Goal: Transaction & Acquisition: Subscribe to service/newsletter

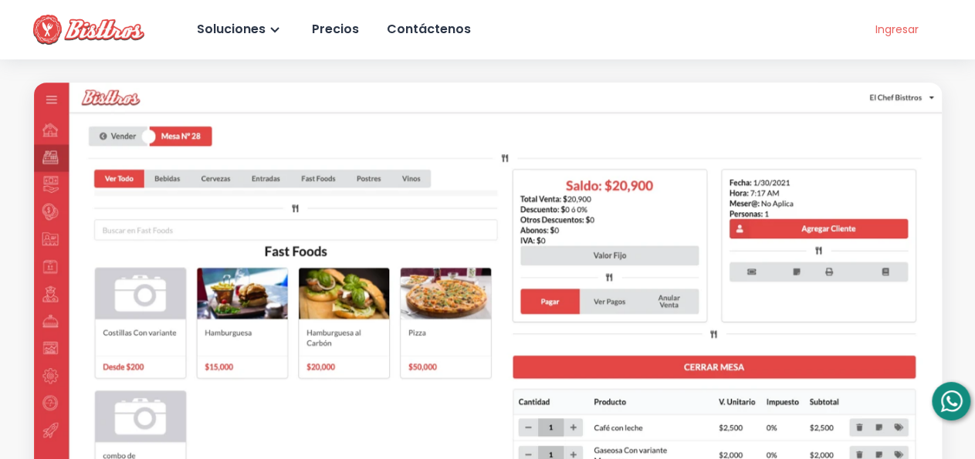
scroll to position [401, 0]
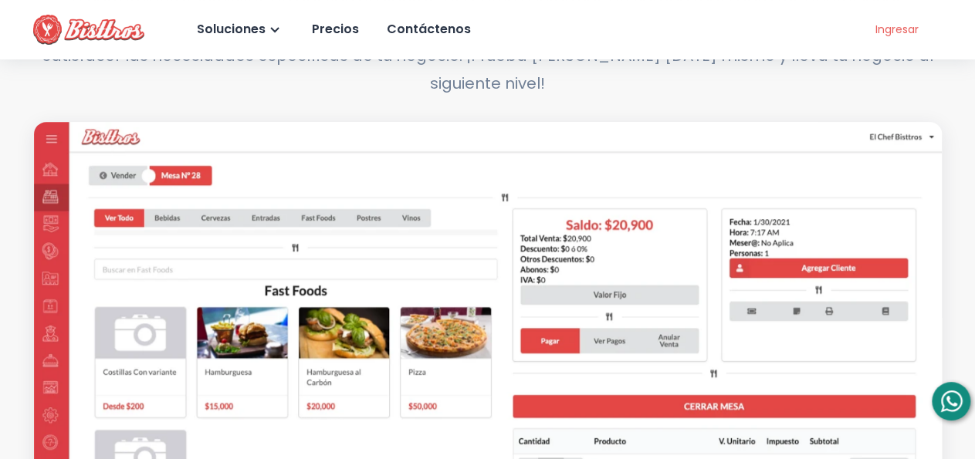
click at [359, 198] on img at bounding box center [488, 383] width 908 height 522
click at [335, 29] on div "Precios" at bounding box center [334, 30] width 50 height 22
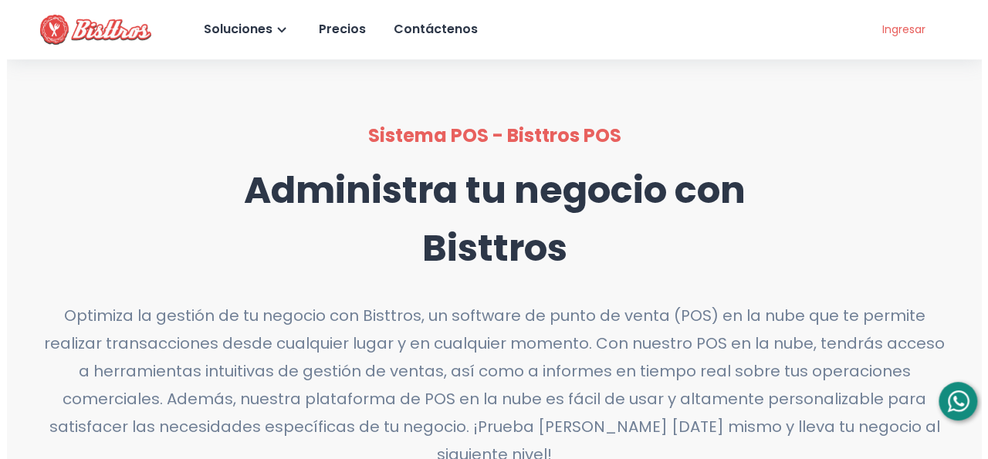
scroll to position [0, 0]
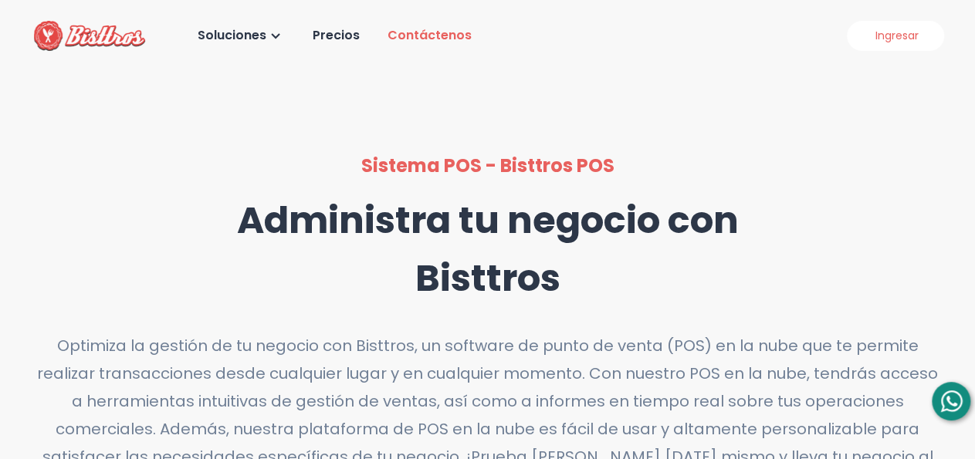
click at [441, 39] on div "Contáctenos" at bounding box center [427, 36] width 87 height 22
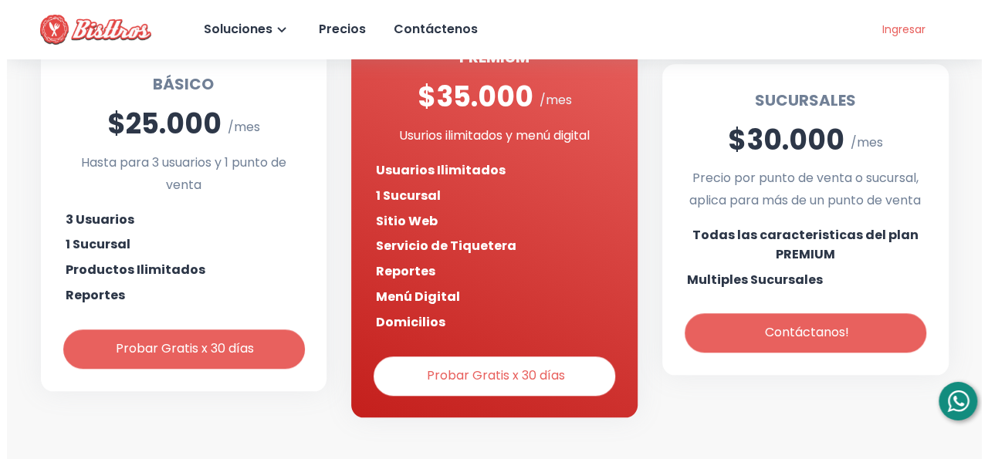
scroll to position [642, 0]
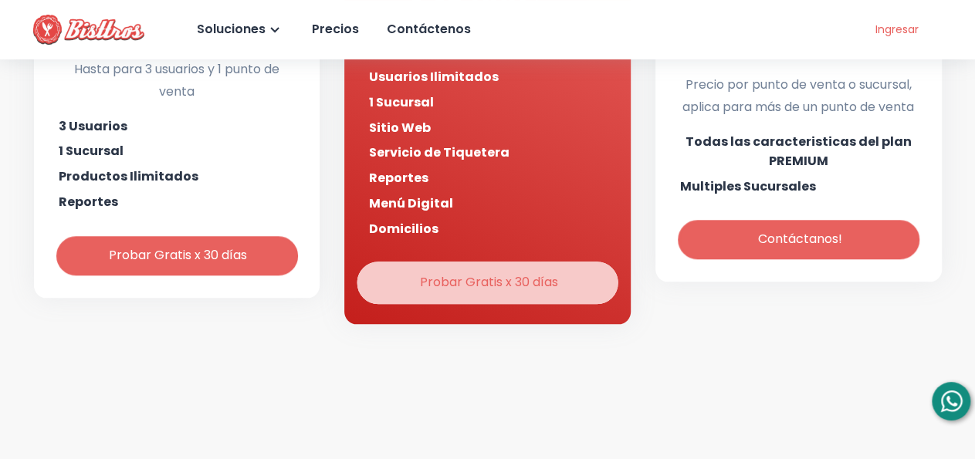
click at [485, 275] on div "Probar Gratis x 30 días" at bounding box center [487, 283] width 141 height 22
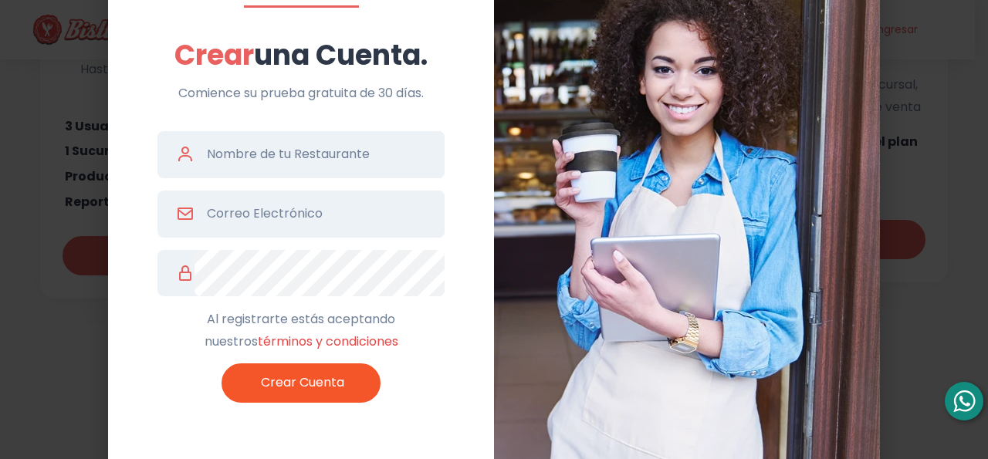
click at [300, 146] on input "text" at bounding box center [319, 154] width 250 height 47
type input "Mila Foot"
click at [276, 226] on input "email" at bounding box center [319, 214] width 250 height 47
click at [248, 215] on input "email" at bounding box center [319, 214] width 250 height 47
type input "sss.silq@gmail.com"
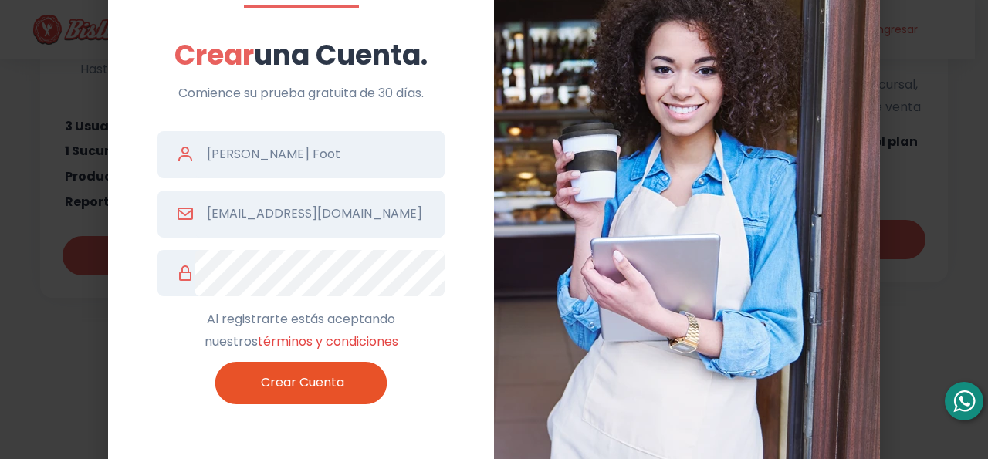
click at [311, 370] on button "Crear Cuenta" at bounding box center [301, 383] width 154 height 35
